Goal: Navigation & Orientation: Go to known website

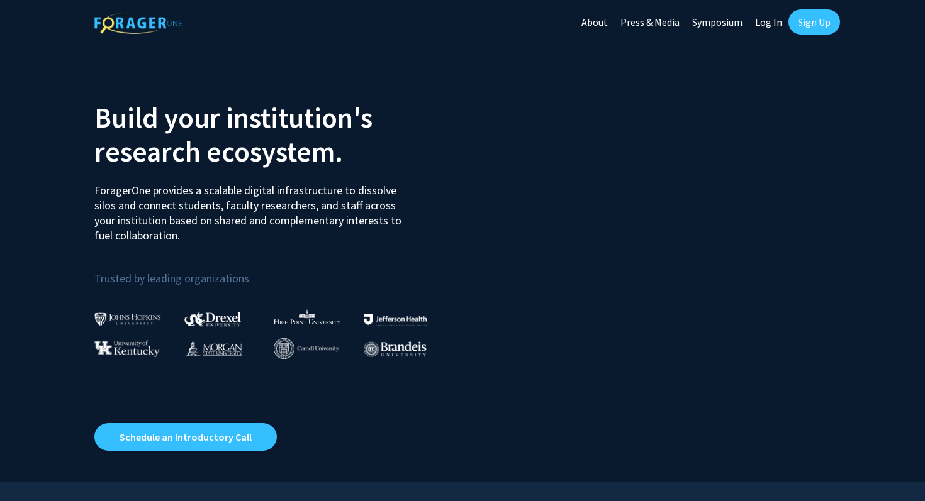
click at [776, 29] on link "Log In" at bounding box center [769, 22] width 40 height 44
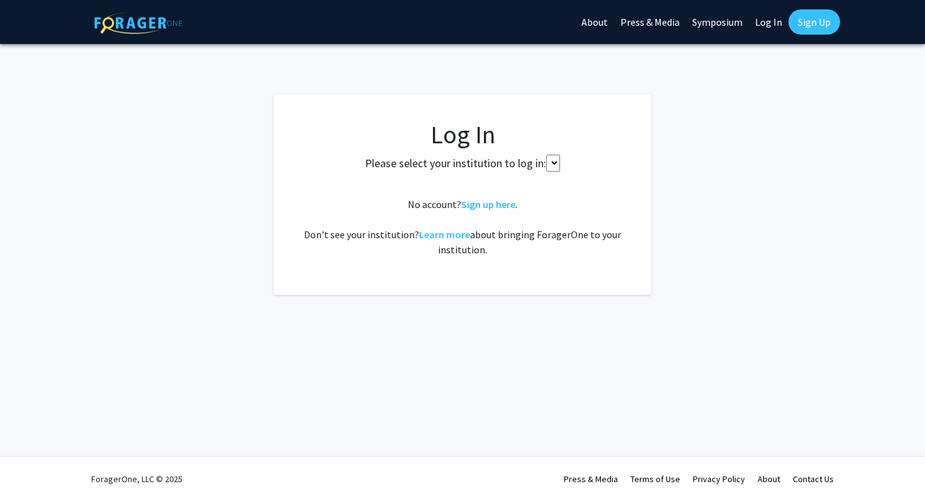
select select
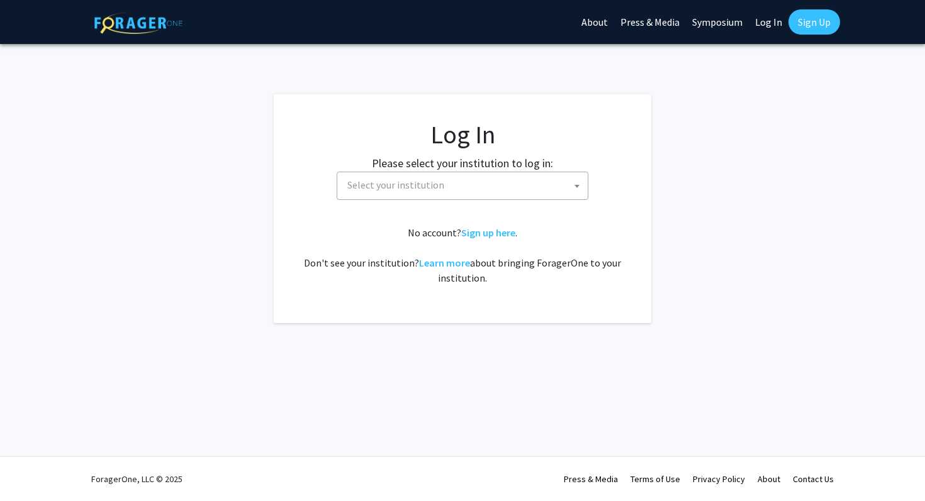
click at [488, 200] on fg-card-body "Log In Please select your institution to log in: Baylor University Brandeis Uni…" at bounding box center [462, 209] width 327 height 179
click at [459, 187] on span "Select your institution" at bounding box center [464, 185] width 245 height 26
type input "c"
type input "cornelkl"
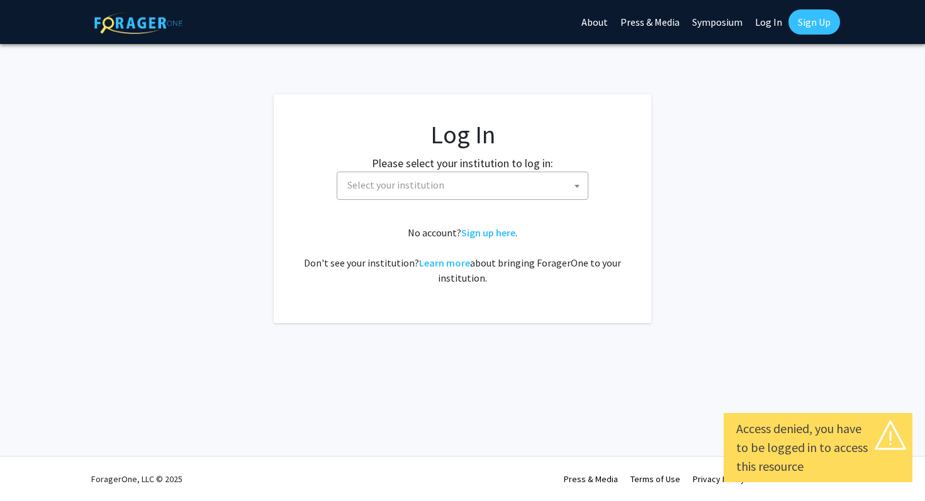
select select
click at [411, 189] on span "Select your institution" at bounding box center [395, 185] width 97 height 13
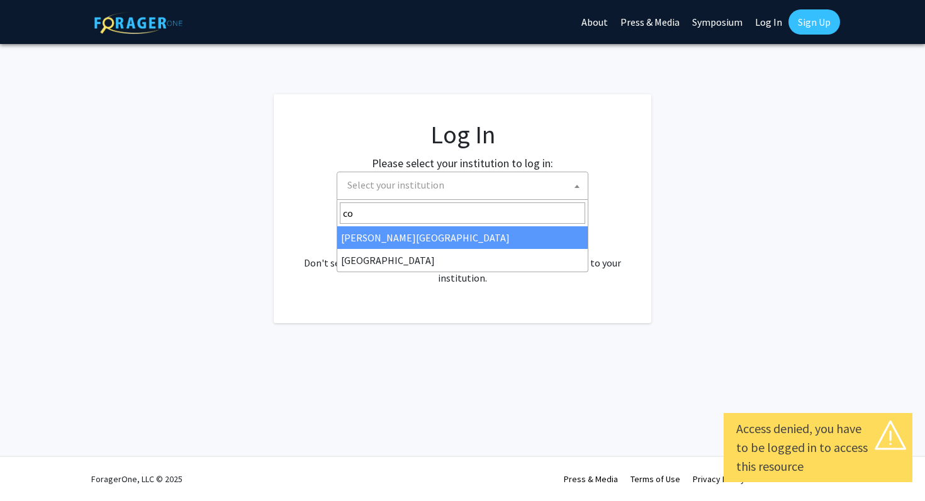
type input "c"
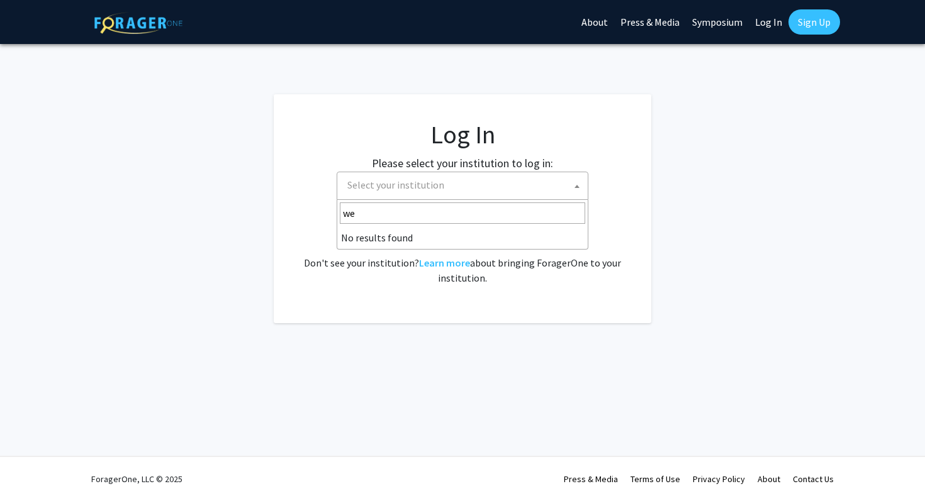
type input "w"
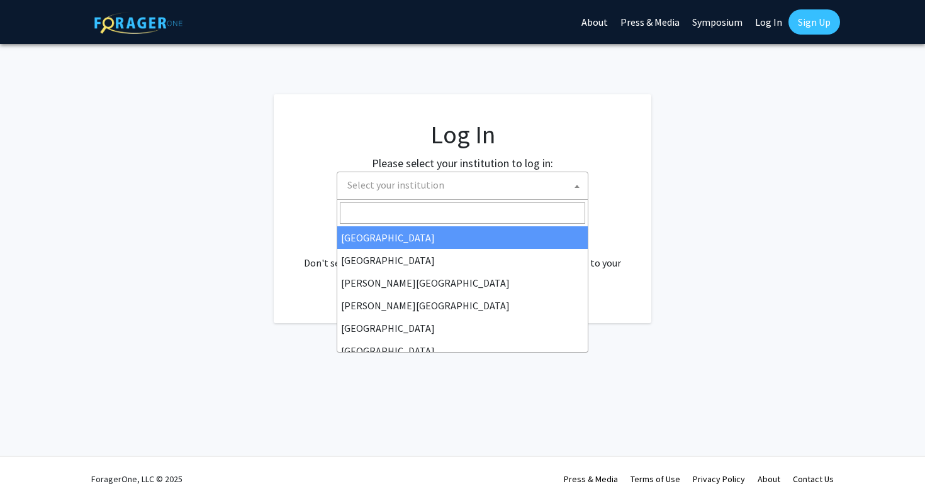
select select "34"
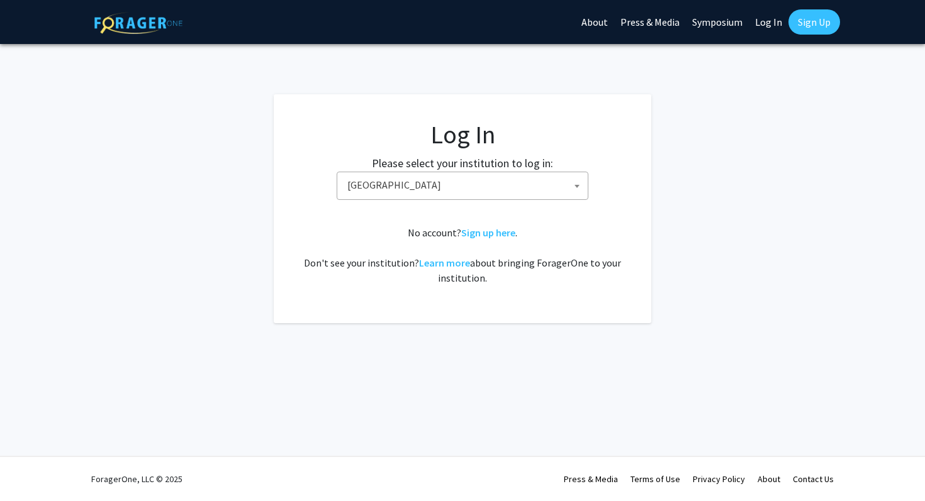
click at [489, 165] on label "Please select your institution to log in:" at bounding box center [462, 163] width 181 height 17
click at [484, 171] on label "Please select your institution to log in:" at bounding box center [462, 163] width 181 height 17
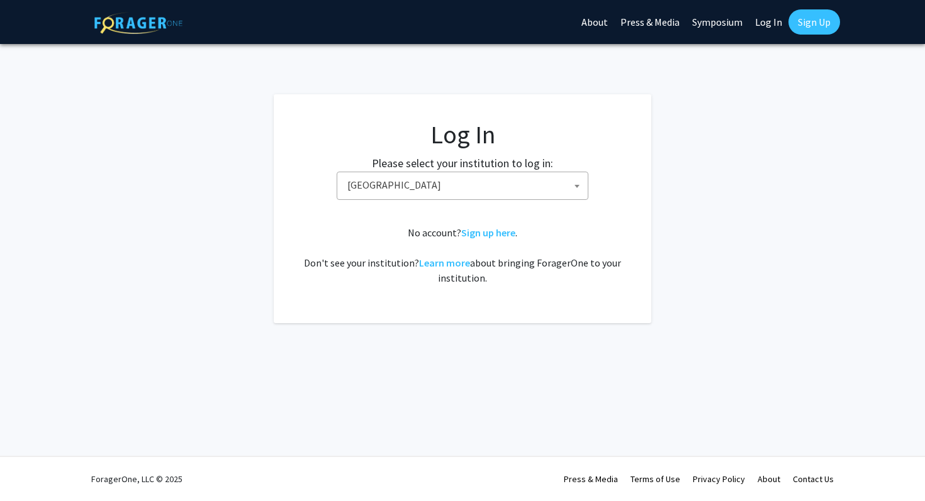
click at [484, 171] on label "Please select your institution to log in:" at bounding box center [462, 163] width 181 height 17
click at [479, 172] on span "[GEOGRAPHIC_DATA]" at bounding box center [463, 186] width 252 height 28
click at [725, 259] on fg-login "Log In Please select your institution to log in: [GEOGRAPHIC_DATA] [GEOGRAPHIC_…" at bounding box center [462, 208] width 925 height 229
click at [396, 195] on span "[GEOGRAPHIC_DATA]" at bounding box center [464, 185] width 245 height 26
type input "cornell"
